Goal: Task Accomplishment & Management: Manage account settings

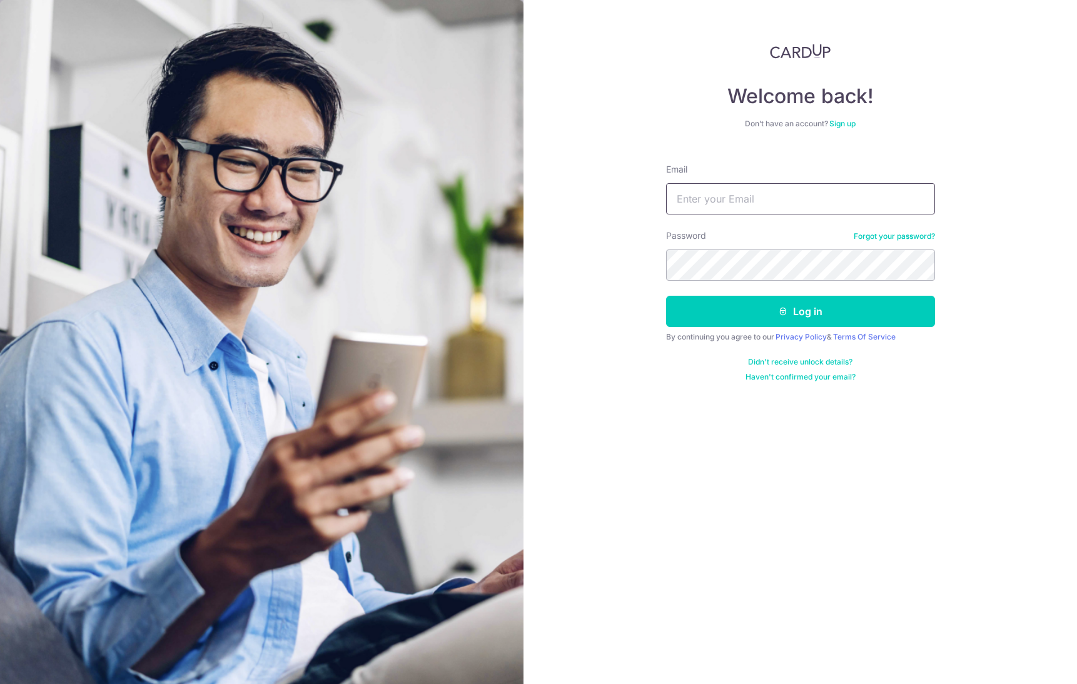
type input "[PERSON_NAME][EMAIL_ADDRESS][PERSON_NAME][DOMAIN_NAME]"
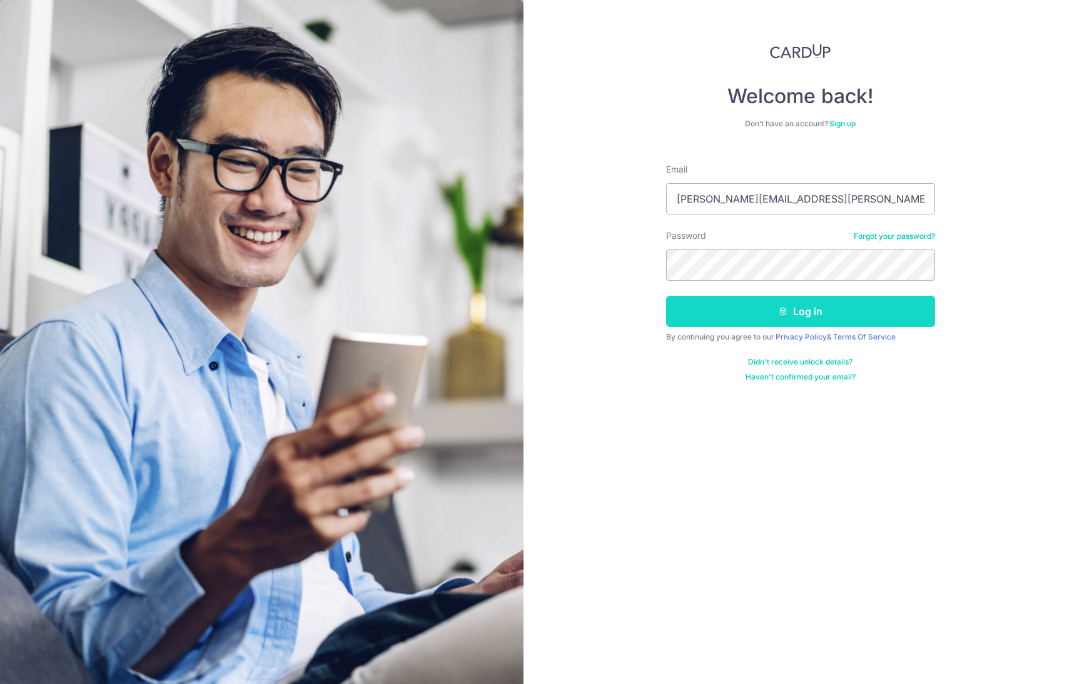
click at [805, 315] on button "Log in" at bounding box center [800, 311] width 269 height 31
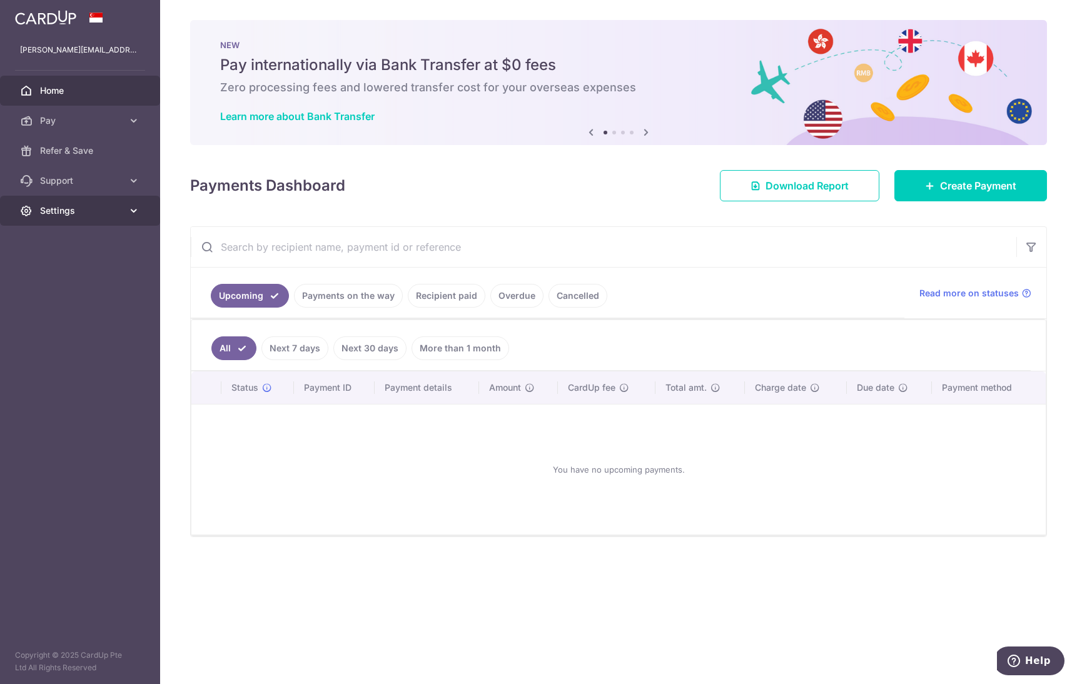
click at [65, 211] on span "Settings" at bounding box center [81, 210] width 83 height 13
click at [69, 237] on span "Account" at bounding box center [81, 241] width 83 height 13
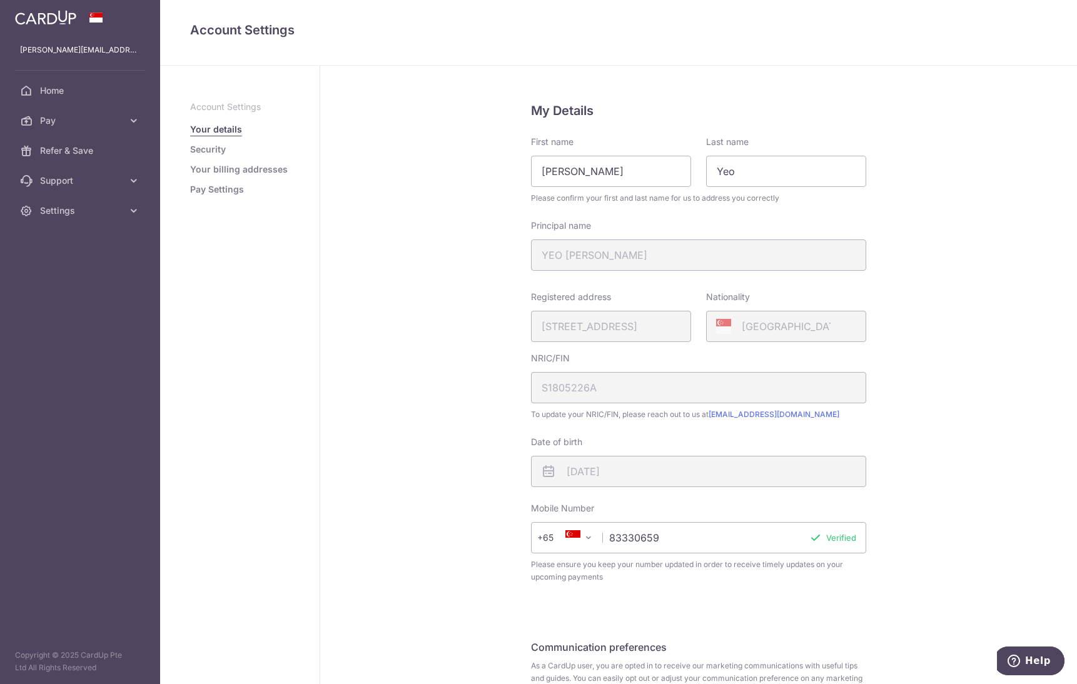
scroll to position [118, 0]
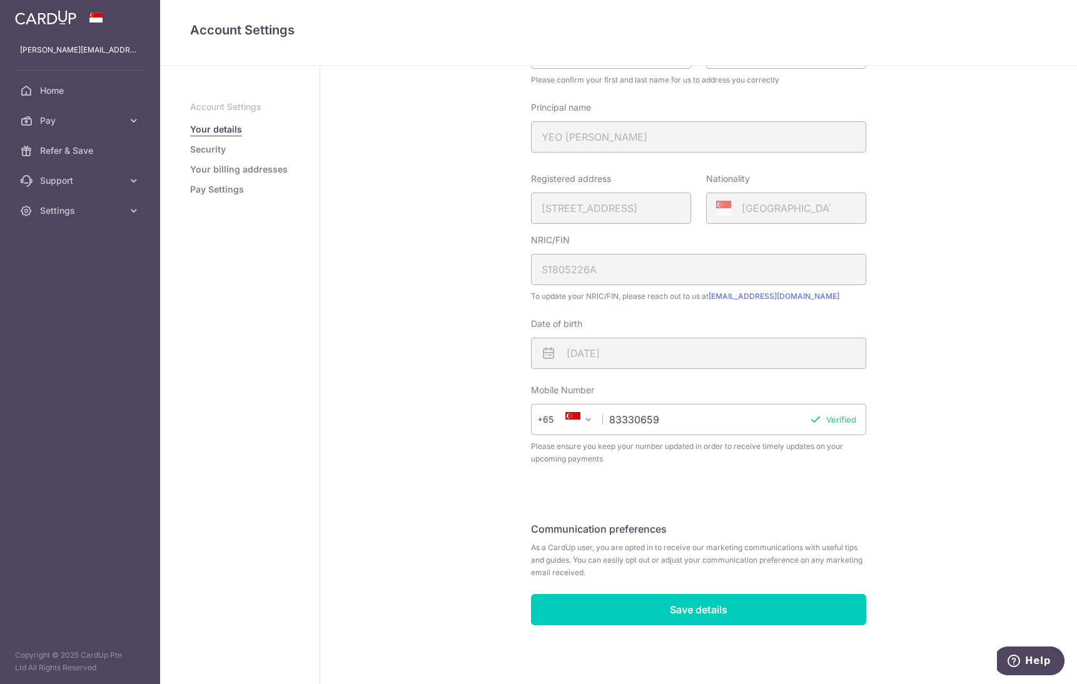
click at [229, 190] on link "Pay Settings" at bounding box center [217, 189] width 54 height 13
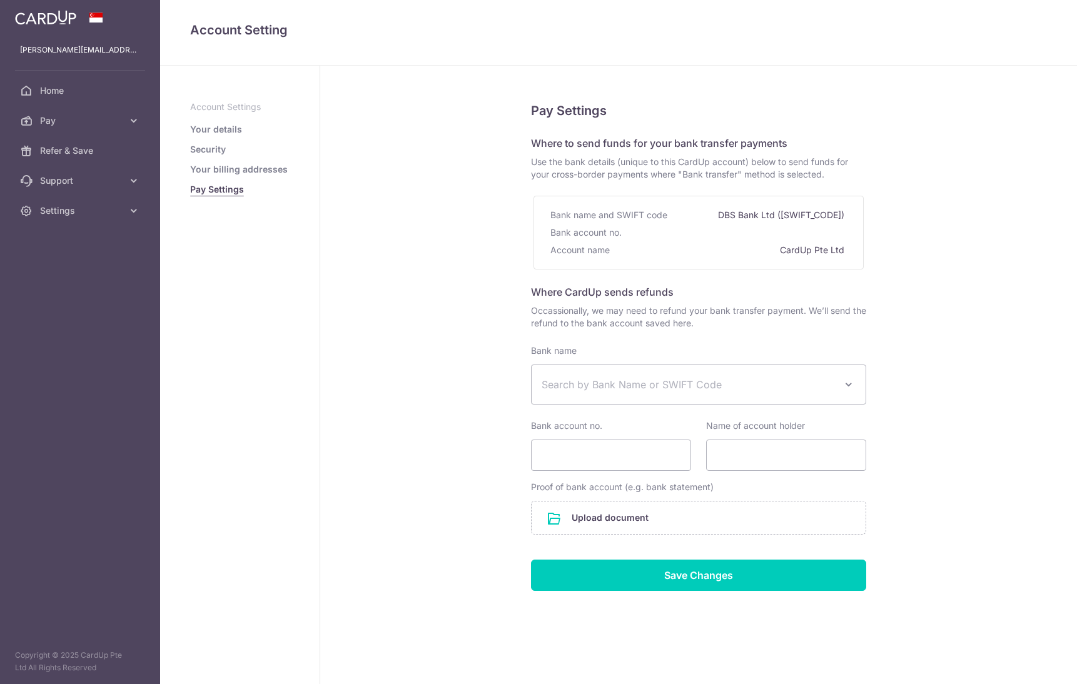
select select
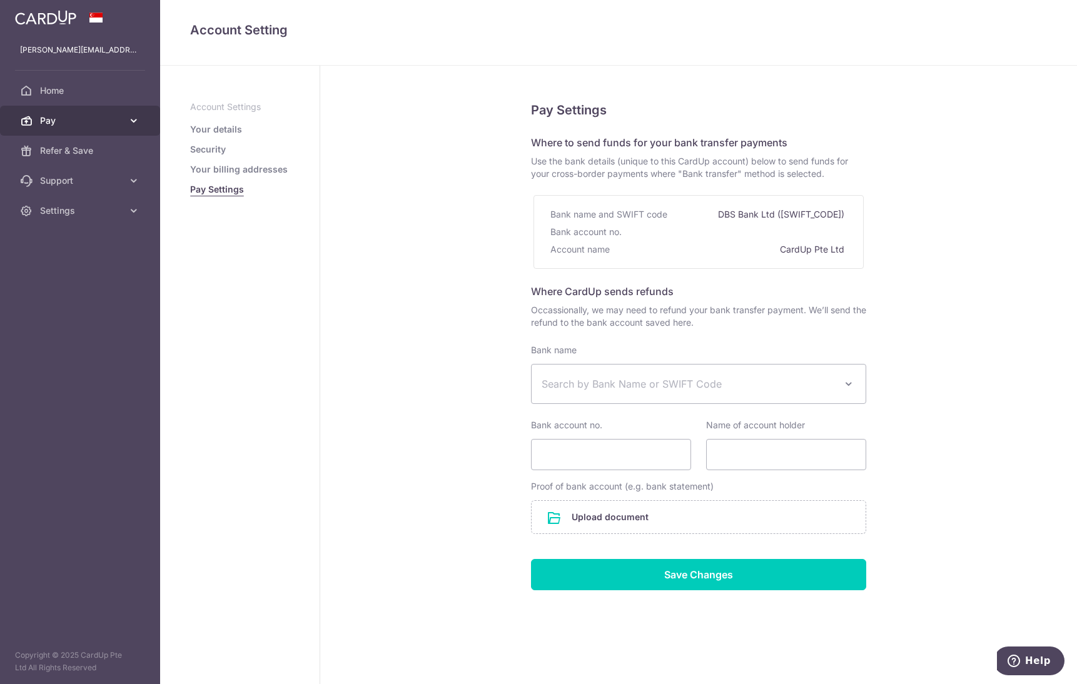
click at [121, 117] on span "Pay" at bounding box center [81, 120] width 83 height 13
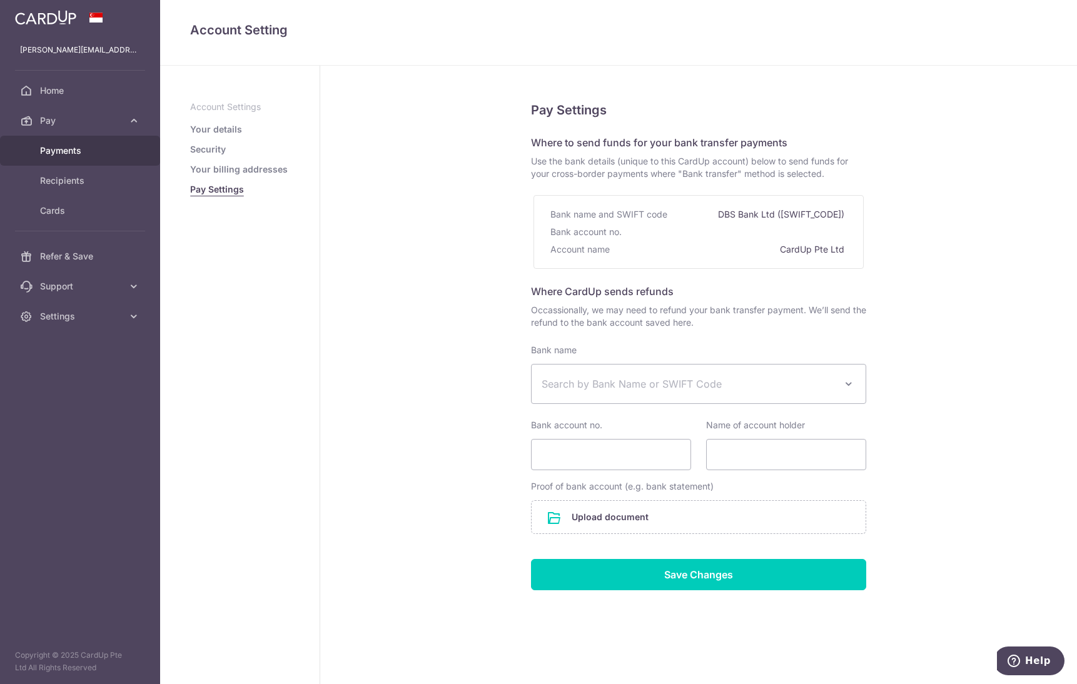
click at [61, 153] on span "Payments" at bounding box center [81, 150] width 83 height 13
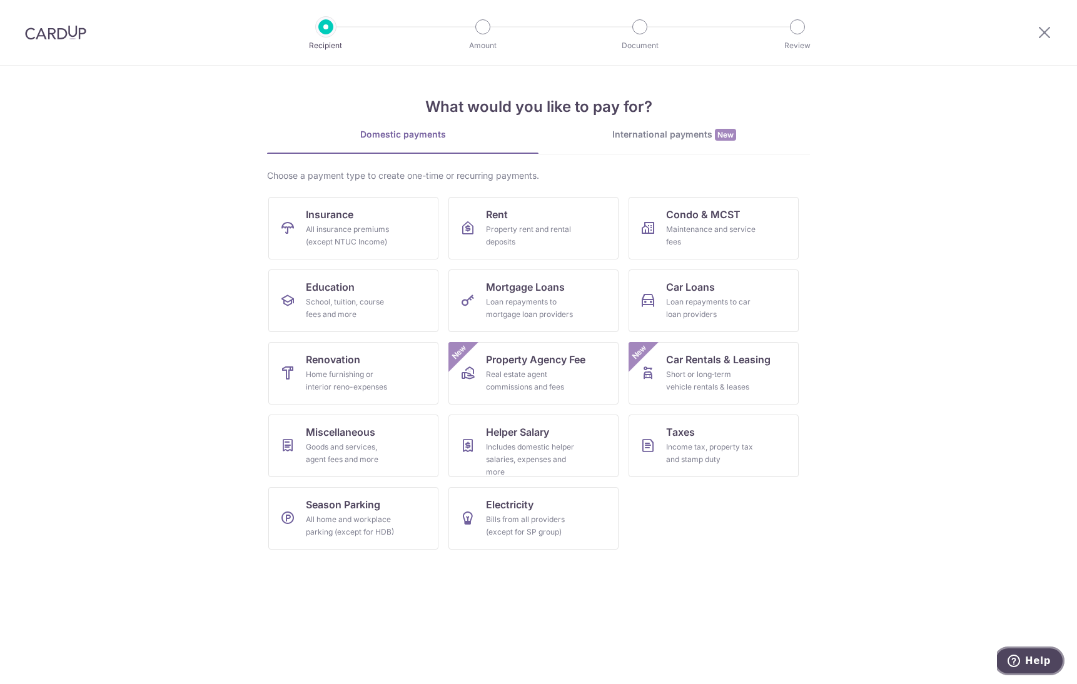
click at [1032, 652] on button "Help" at bounding box center [1029, 661] width 71 height 29
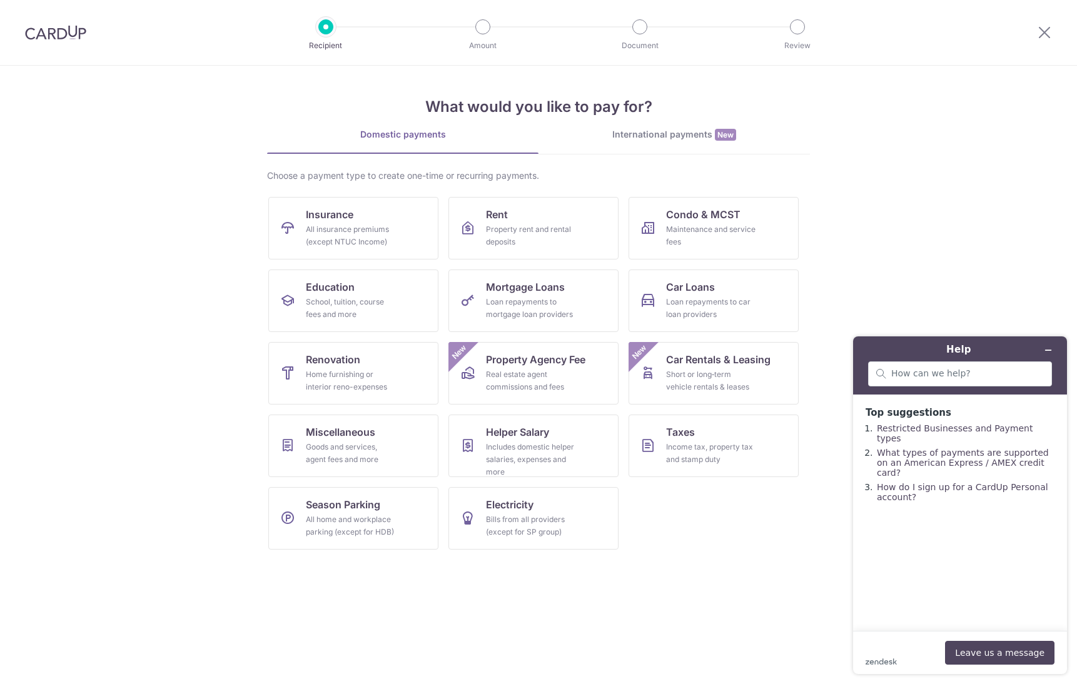
click at [56, 34] on img at bounding box center [55, 32] width 61 height 15
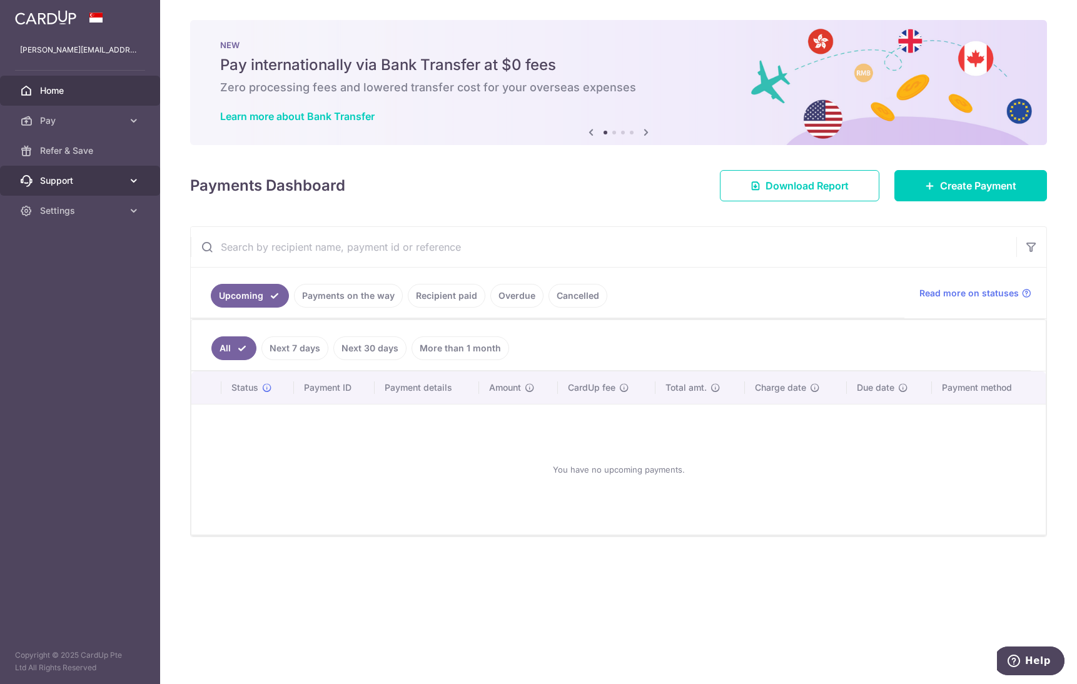
click at [139, 179] on icon at bounding box center [134, 180] width 13 height 13
click at [66, 245] on span "Contact Us" at bounding box center [81, 241] width 83 height 13
click at [56, 209] on span "FAQ" at bounding box center [81, 210] width 83 height 13
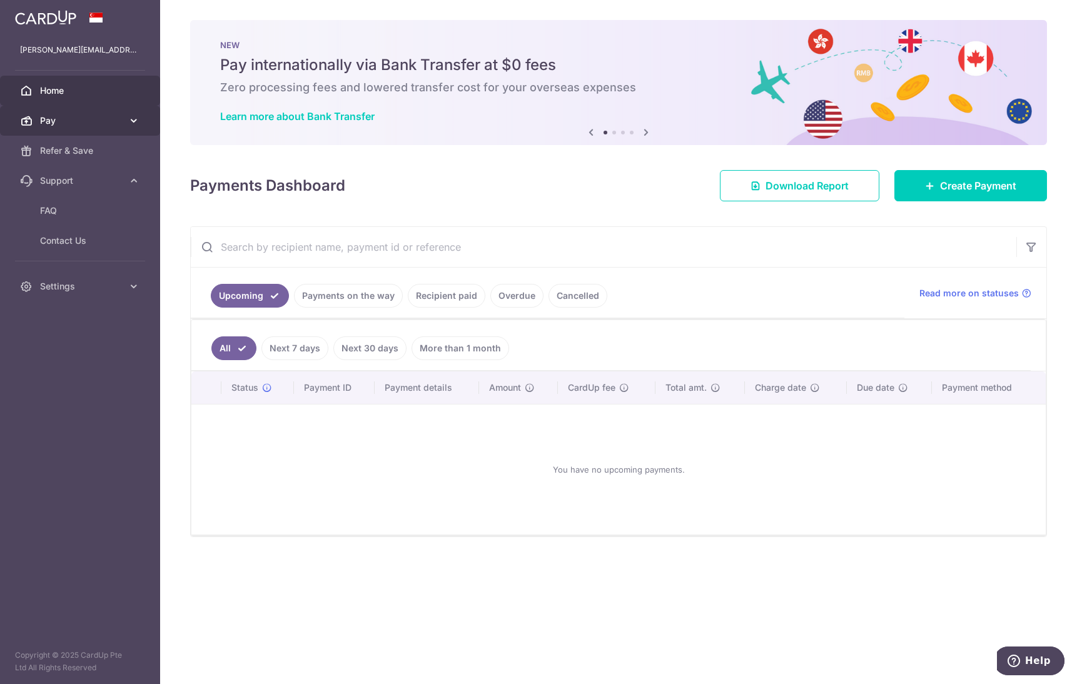
click at [129, 119] on icon at bounding box center [134, 120] width 13 height 13
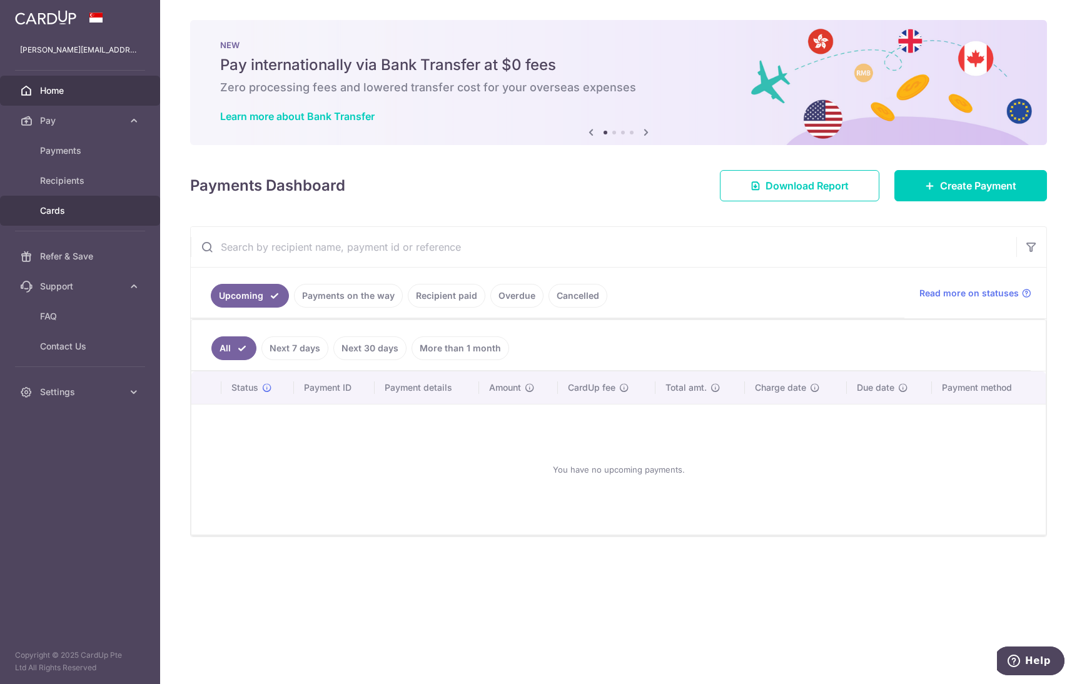
click at [58, 212] on span "Cards" at bounding box center [81, 210] width 83 height 13
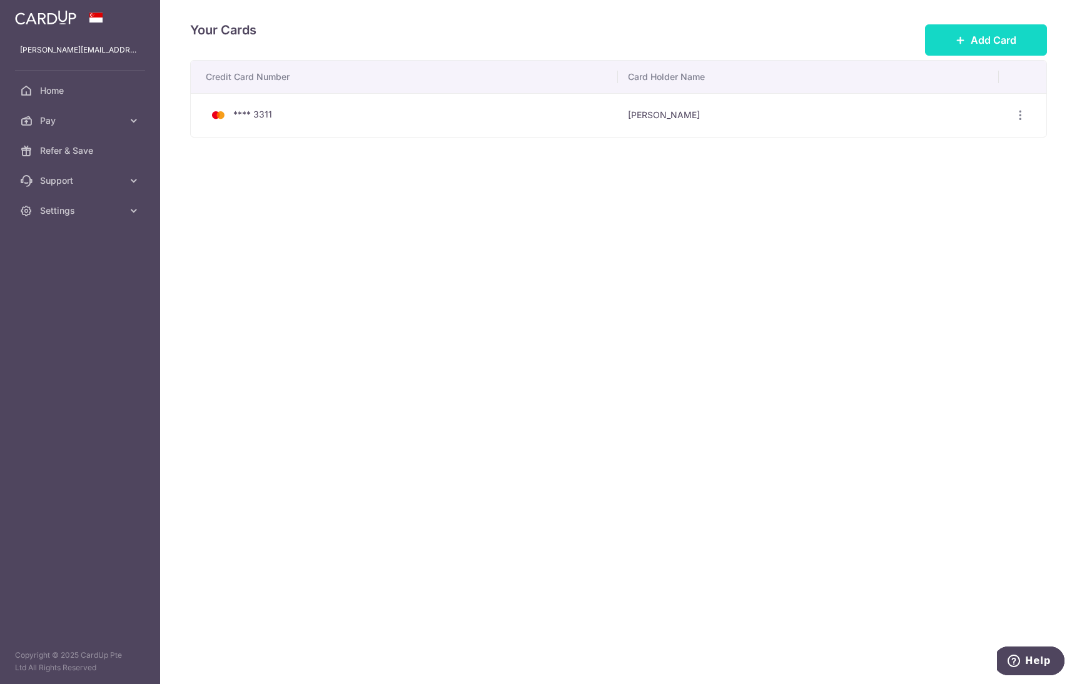
click at [966, 40] on icon at bounding box center [961, 40] width 10 height 10
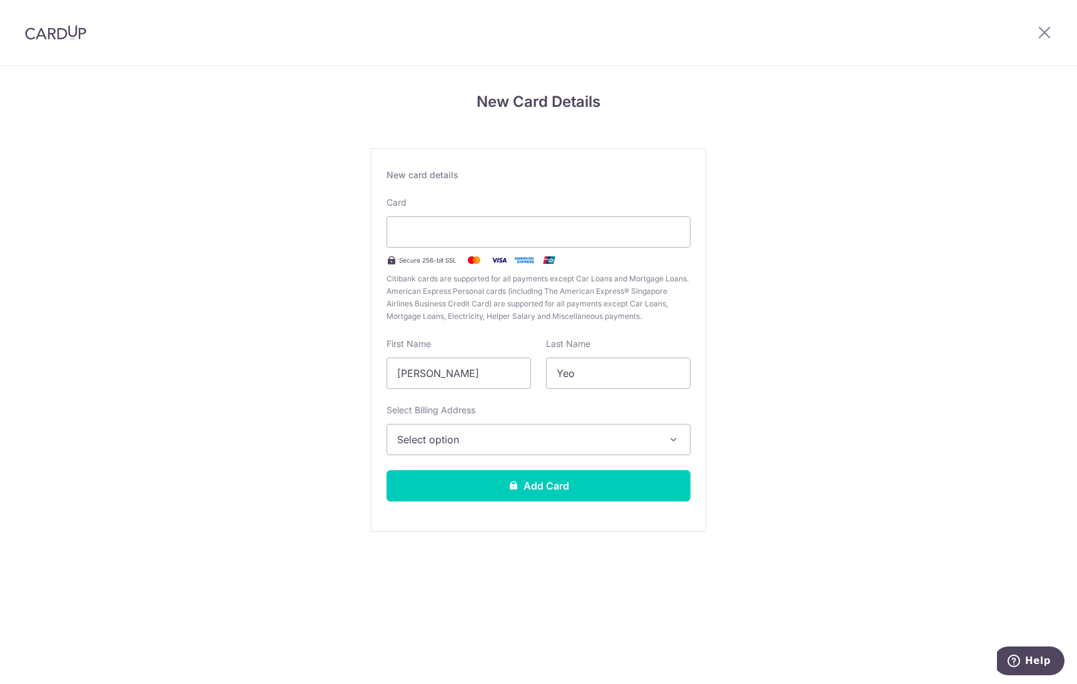
click at [785, 460] on div "New Card Details New card details Card Secure 256-bit SSL Citibank cards are su…" at bounding box center [538, 328] width 1077 height 525
drag, startPoint x: 473, startPoint y: 377, endPoint x: 243, endPoint y: 373, distance: 230.2
click at [243, 373] on div "New Card Details New card details Card Secure 256-bit SSL Citibank cards are su…" at bounding box center [538, 328] width 1077 height 525
type input "[PERSON_NAME]"
click at [794, 367] on div "New Card Details New card details Card Secure 256-bit SSL Citibank cards are su…" at bounding box center [538, 328] width 1077 height 525
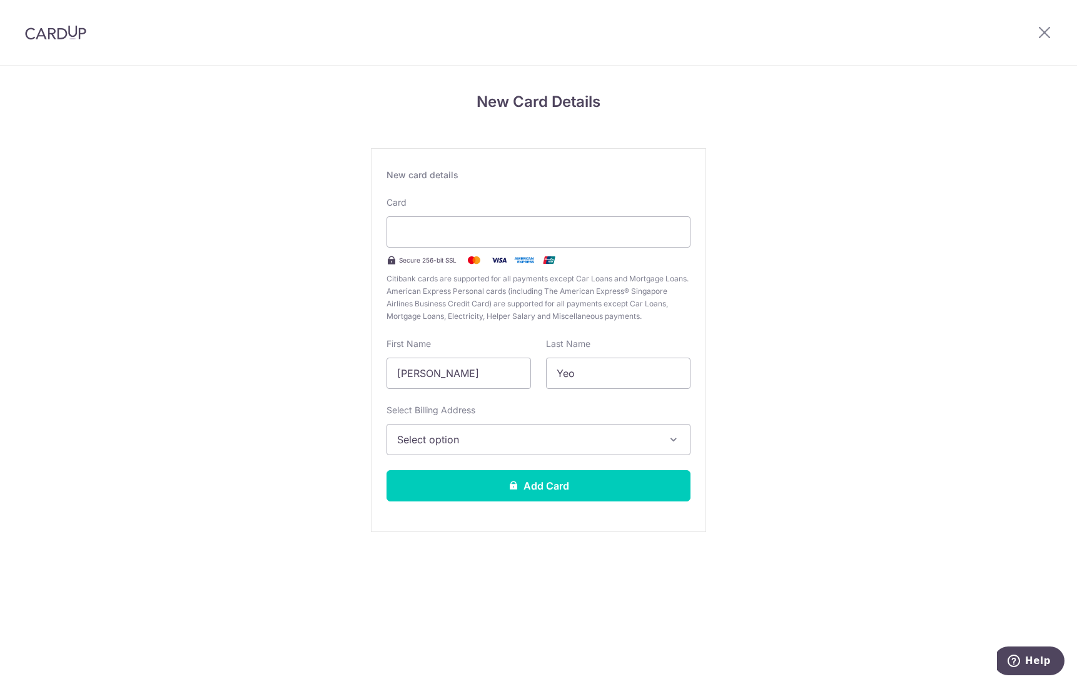
click at [503, 445] on span "Select option" at bounding box center [527, 439] width 260 height 15
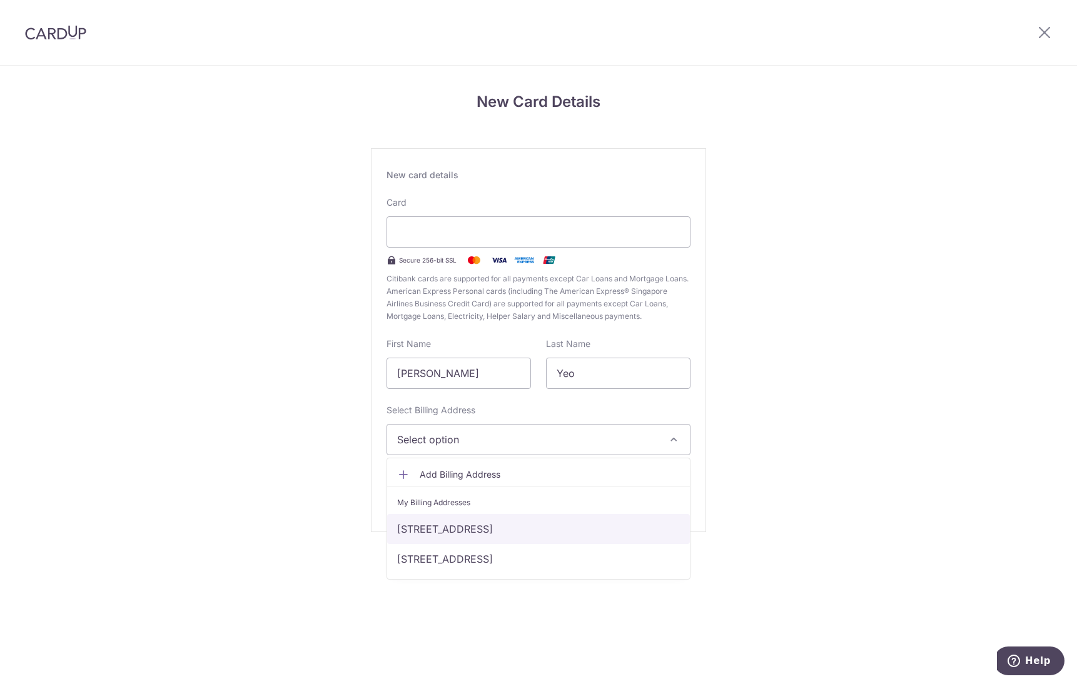
click at [504, 534] on link "[STREET_ADDRESS]" at bounding box center [538, 529] width 303 height 30
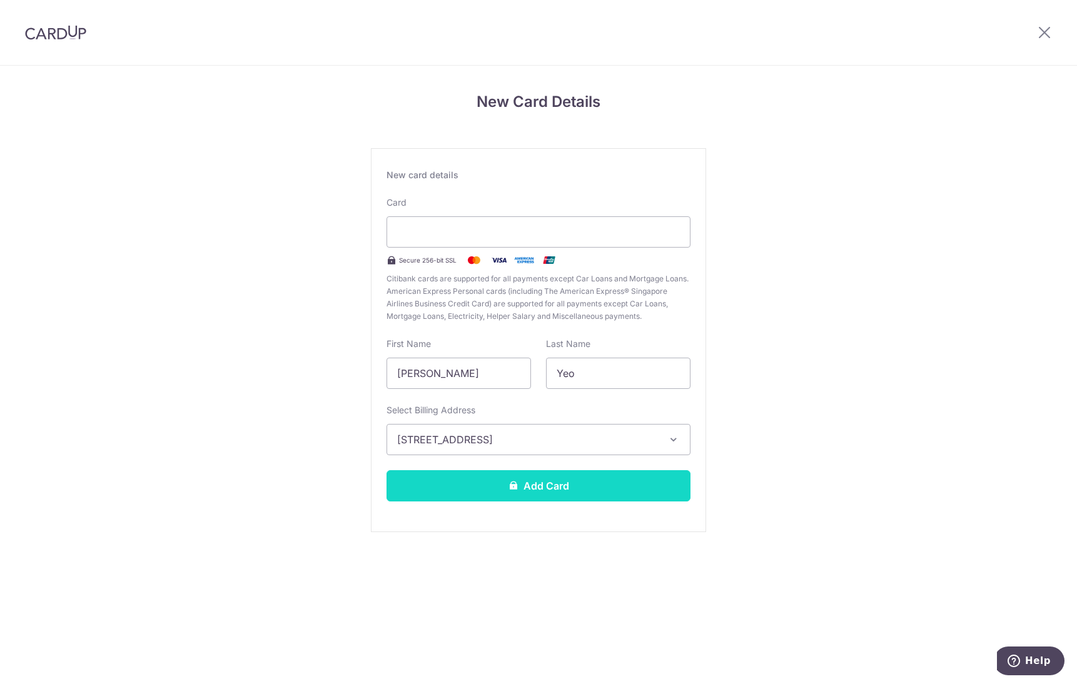
click at [567, 483] on button "Add Card" at bounding box center [538, 485] width 304 height 31
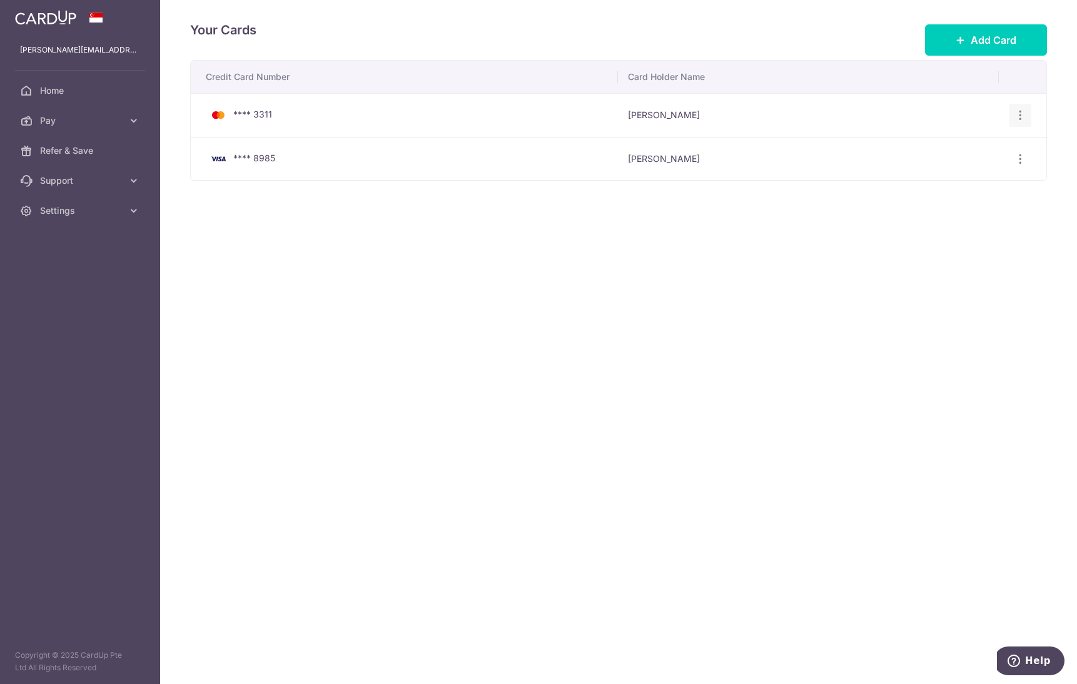
click at [1013, 117] on div "View/Edit [GEOGRAPHIC_DATA]" at bounding box center [1020, 115] width 23 height 23
click at [1021, 114] on icon "button" at bounding box center [1020, 115] width 13 height 13
click at [944, 180] on span "Delete" at bounding box center [978, 180] width 85 height 15
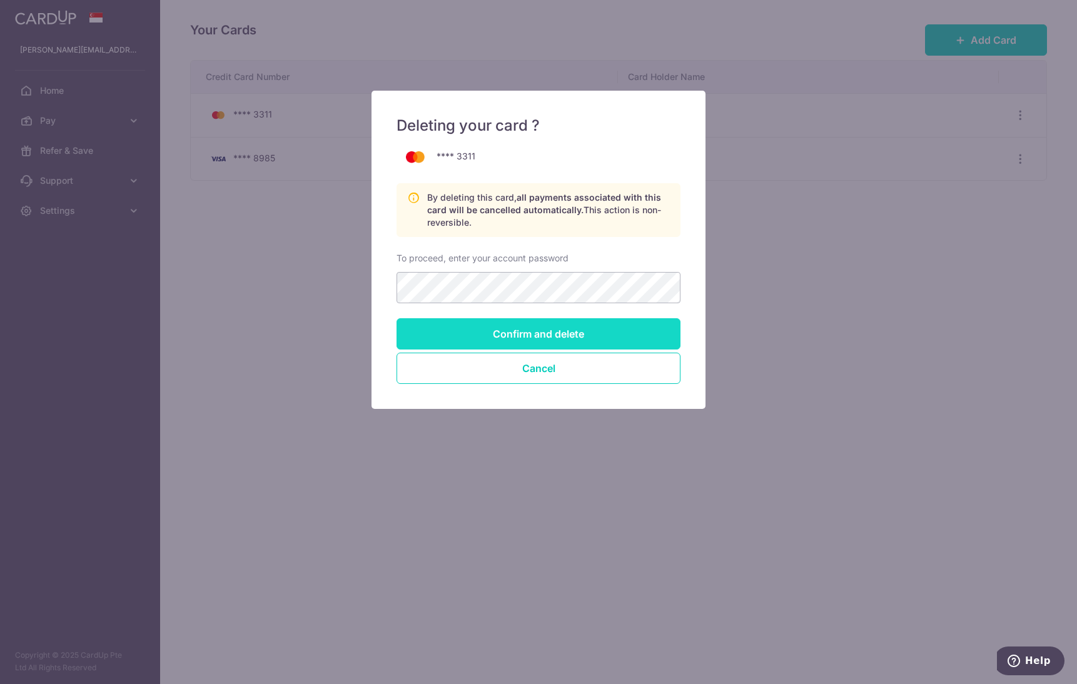
click at [498, 331] on input "Confirm and delete" at bounding box center [538, 333] width 284 height 31
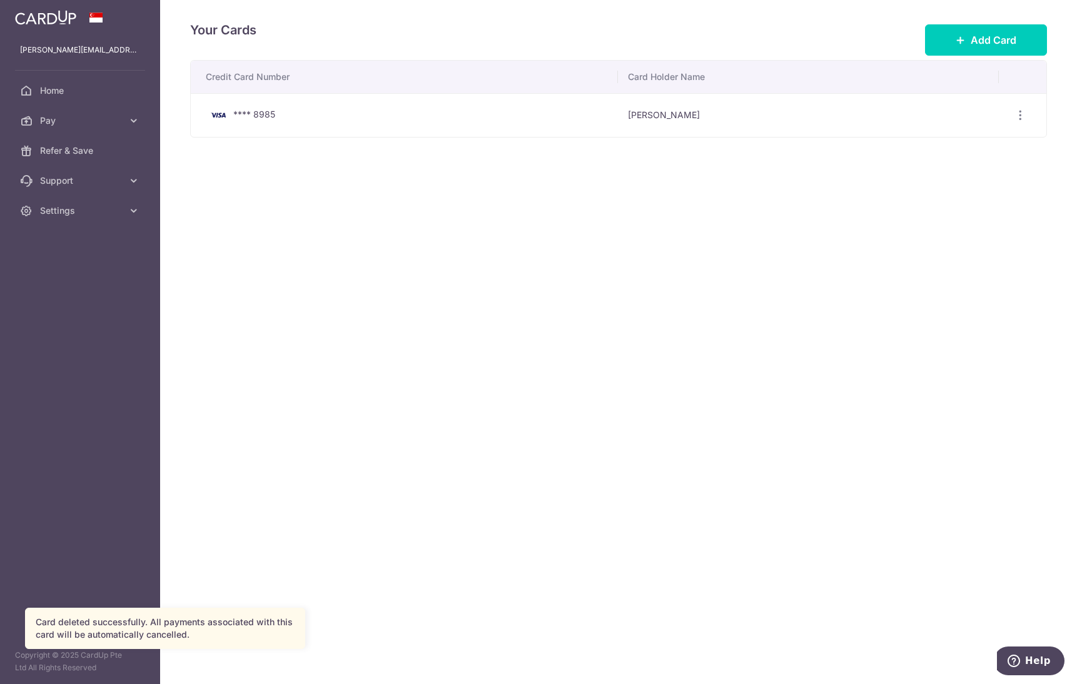
click at [585, 301] on div "Your Cards Add Card Credit Card Number Card Holder Name **** 8985 Kenneth Yeo V…" at bounding box center [618, 342] width 917 height 684
